Goal: Task Accomplishment & Management: Use online tool/utility

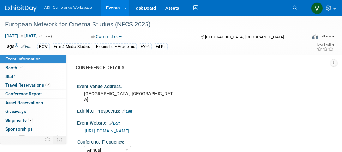
select select "Annual"
select select "Level 3"
select select "Ed Kit"
select select "Film & Media Studies"
select select "Bloomsbury Academic"
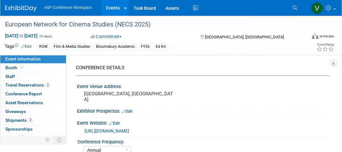
select select "Matt Hambridge"
select select "Shereen Muhyeddeen"
select select "Jenny Liddiard"
select select "Networking/Commissioning"
click at [127, 8] on link at bounding box center [125, 8] width 7 height 16
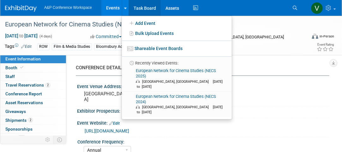
click at [146, 6] on link "Task Board" at bounding box center [145, 8] width 32 height 16
